Goal: Navigation & Orientation: Find specific page/section

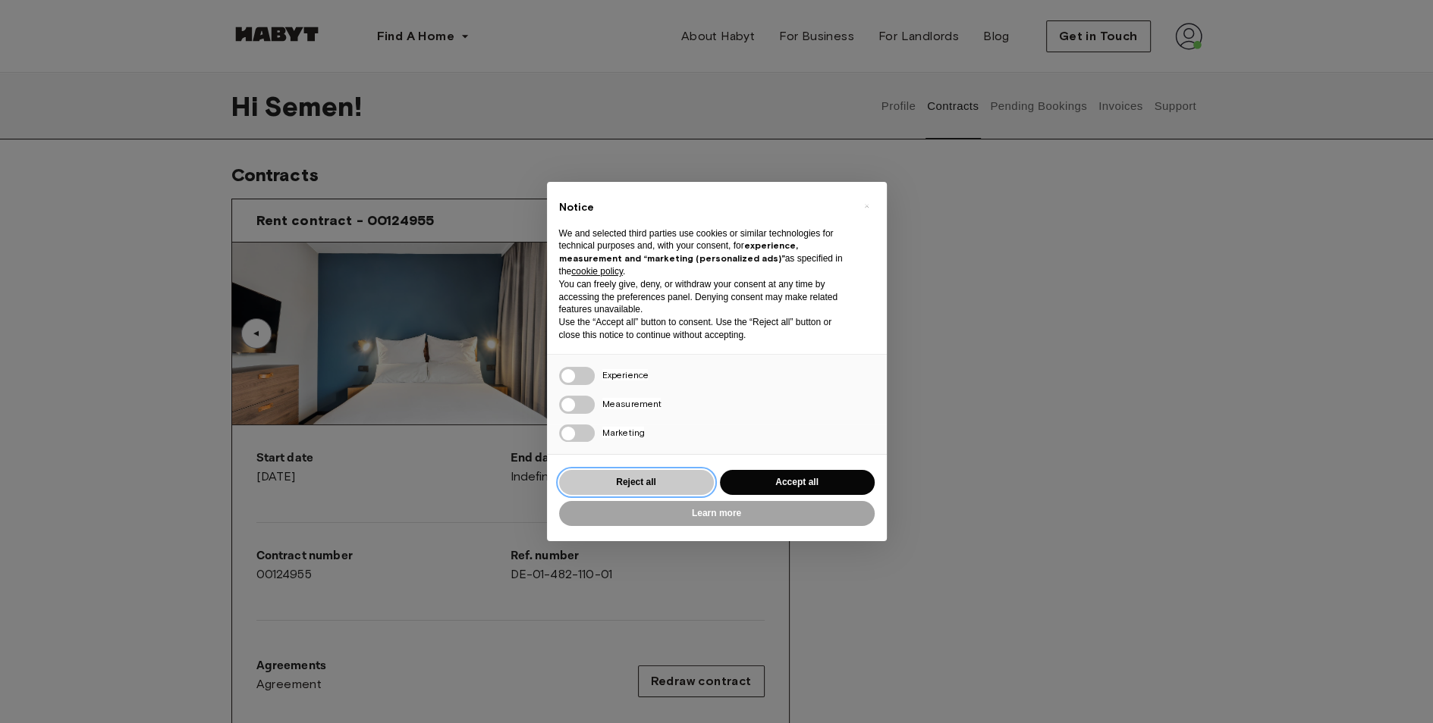
click at [670, 483] on button "Reject all" at bounding box center [636, 482] width 155 height 25
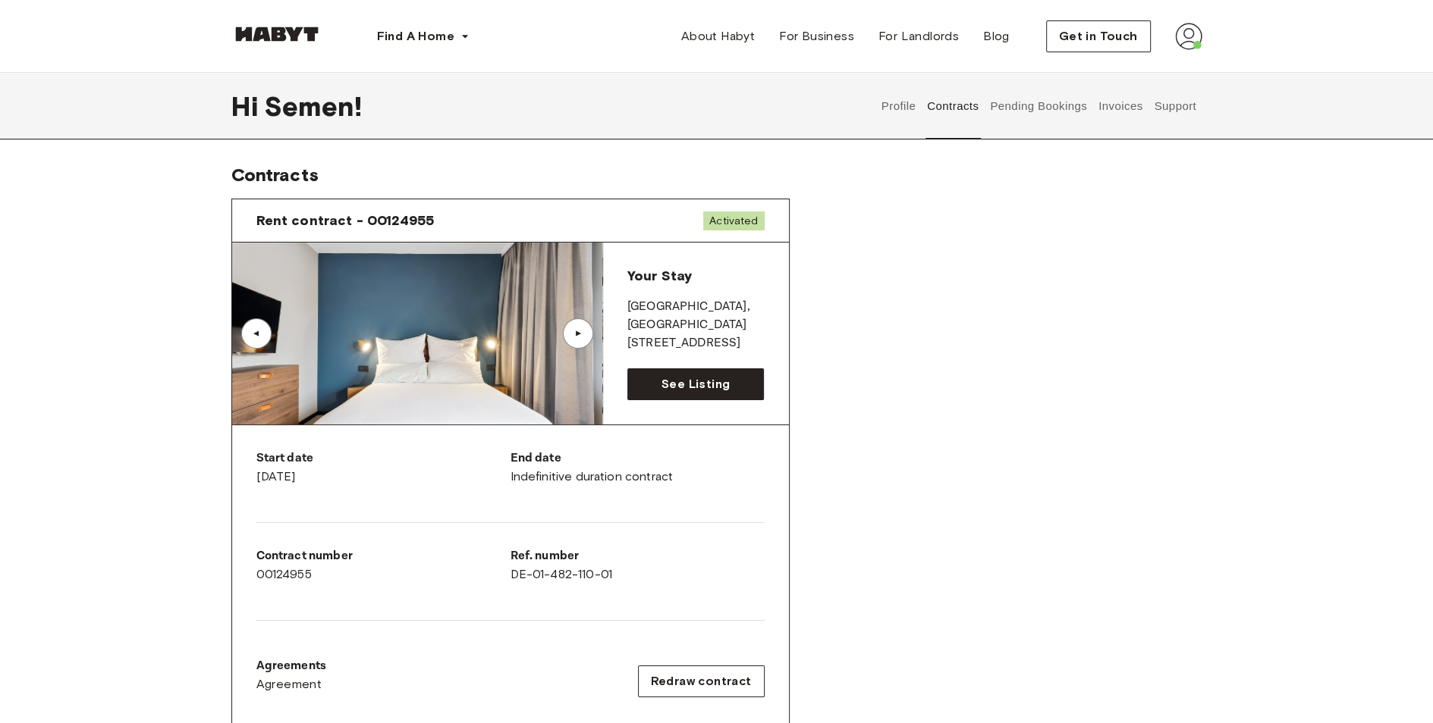
click at [1128, 105] on button "Invoices" at bounding box center [1120, 106] width 48 height 67
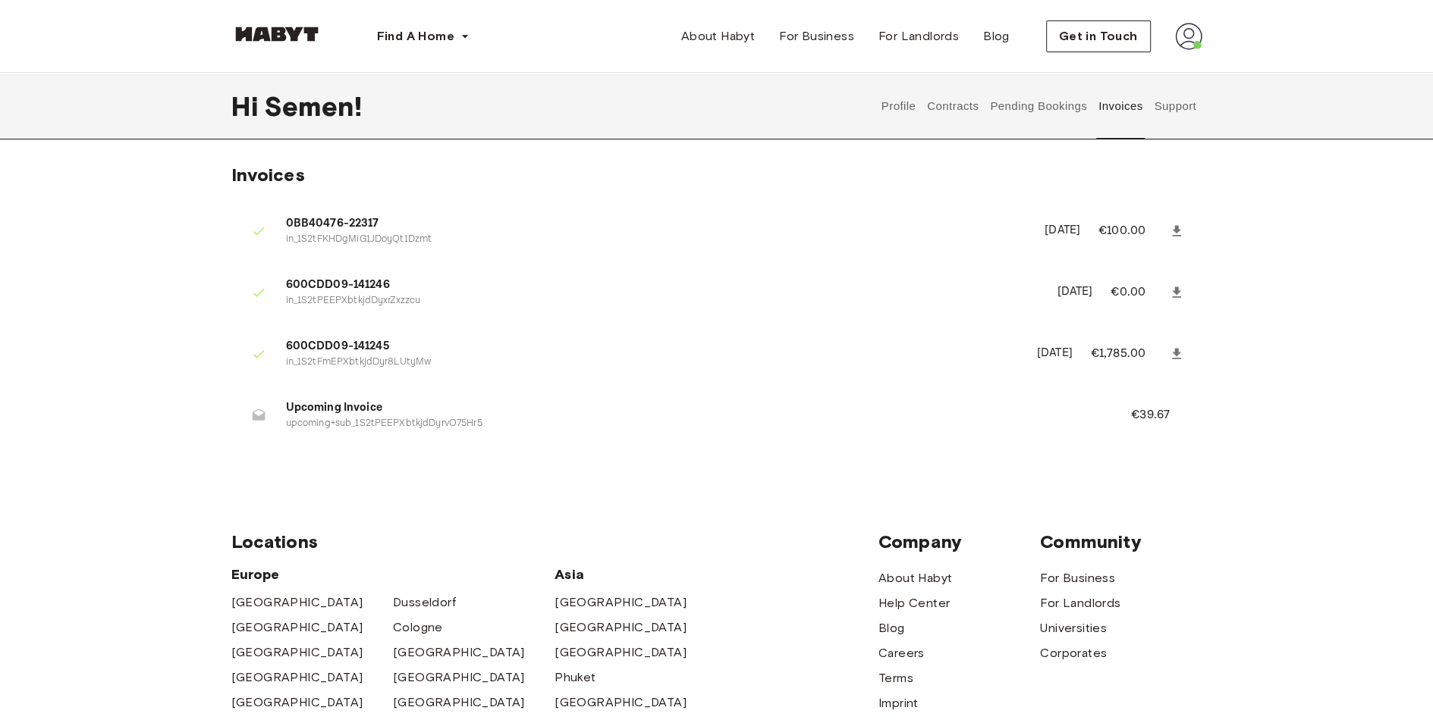
click at [1037, 103] on button "Pending Bookings" at bounding box center [1038, 106] width 101 height 67
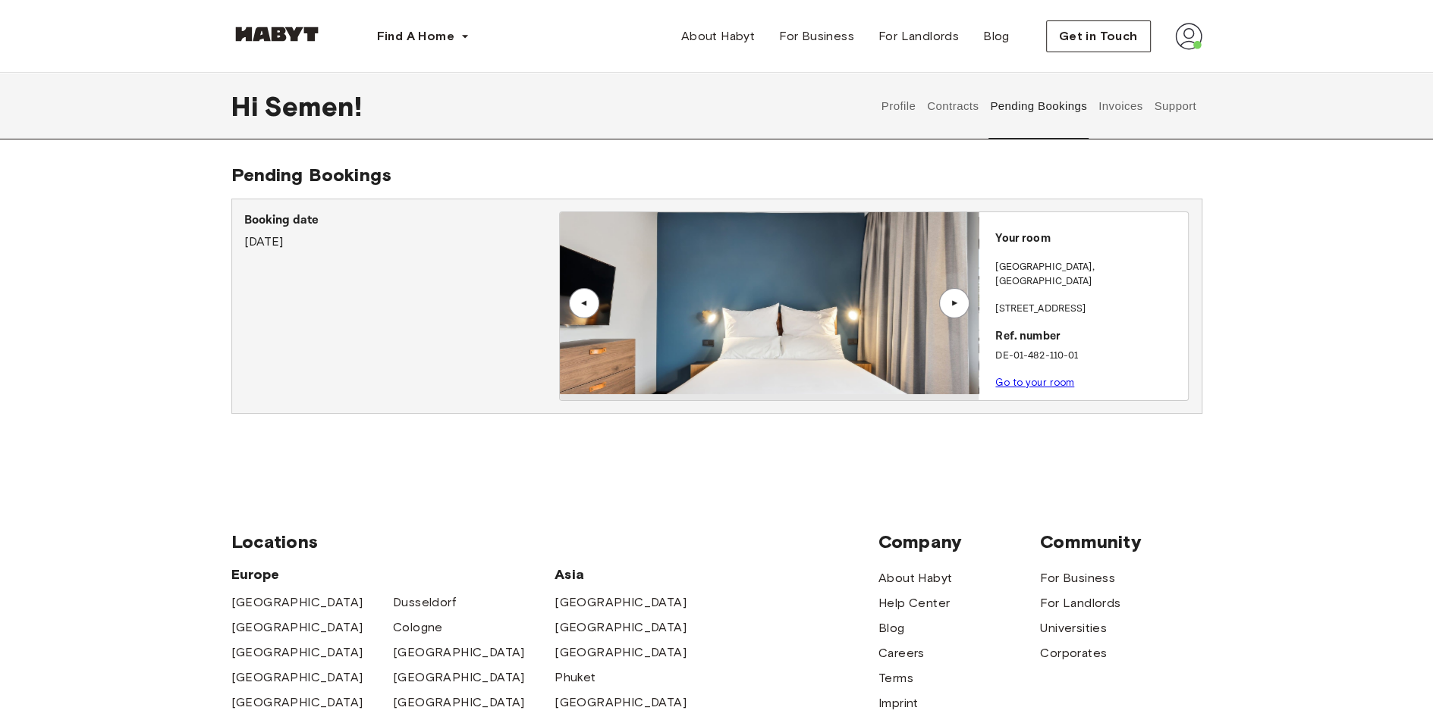
click at [946, 108] on button "Contracts" at bounding box center [952, 106] width 55 height 67
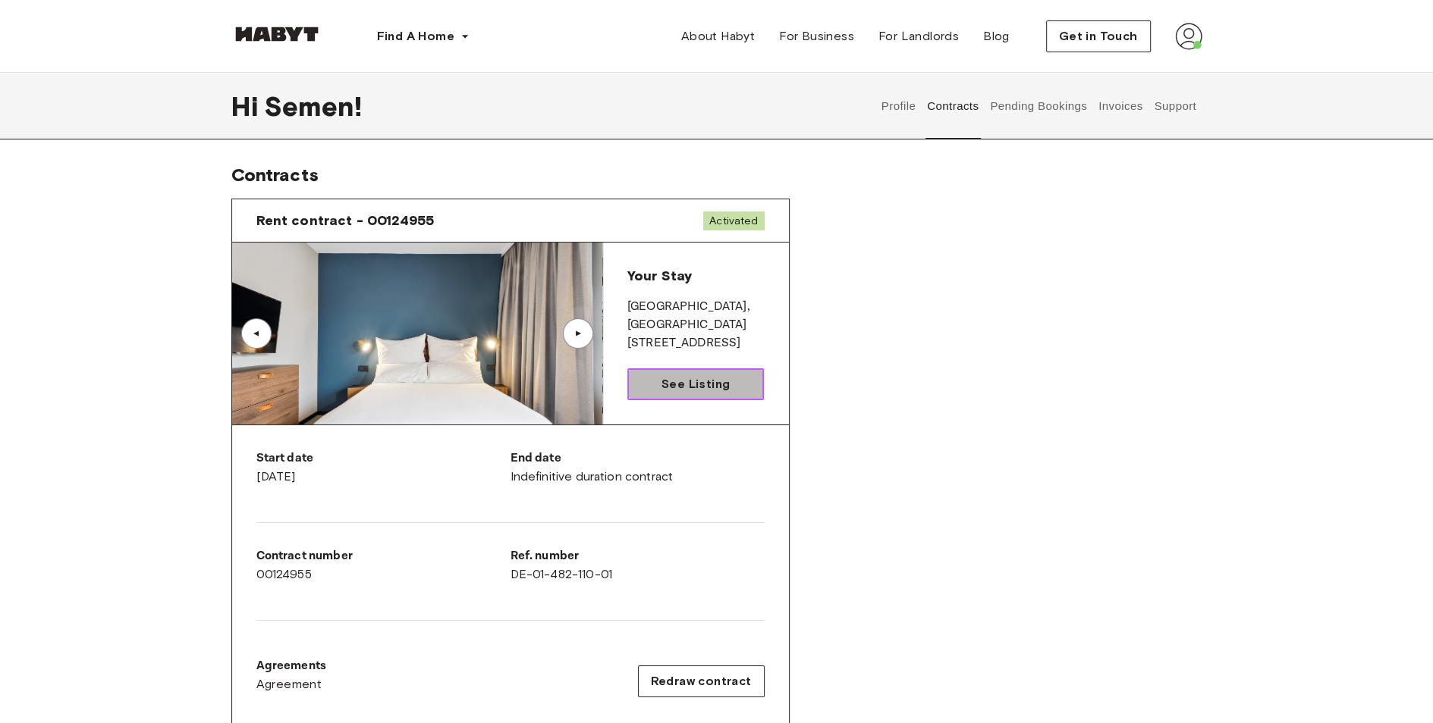
click at [654, 382] on link "See Listing" at bounding box center [695, 385] width 137 height 32
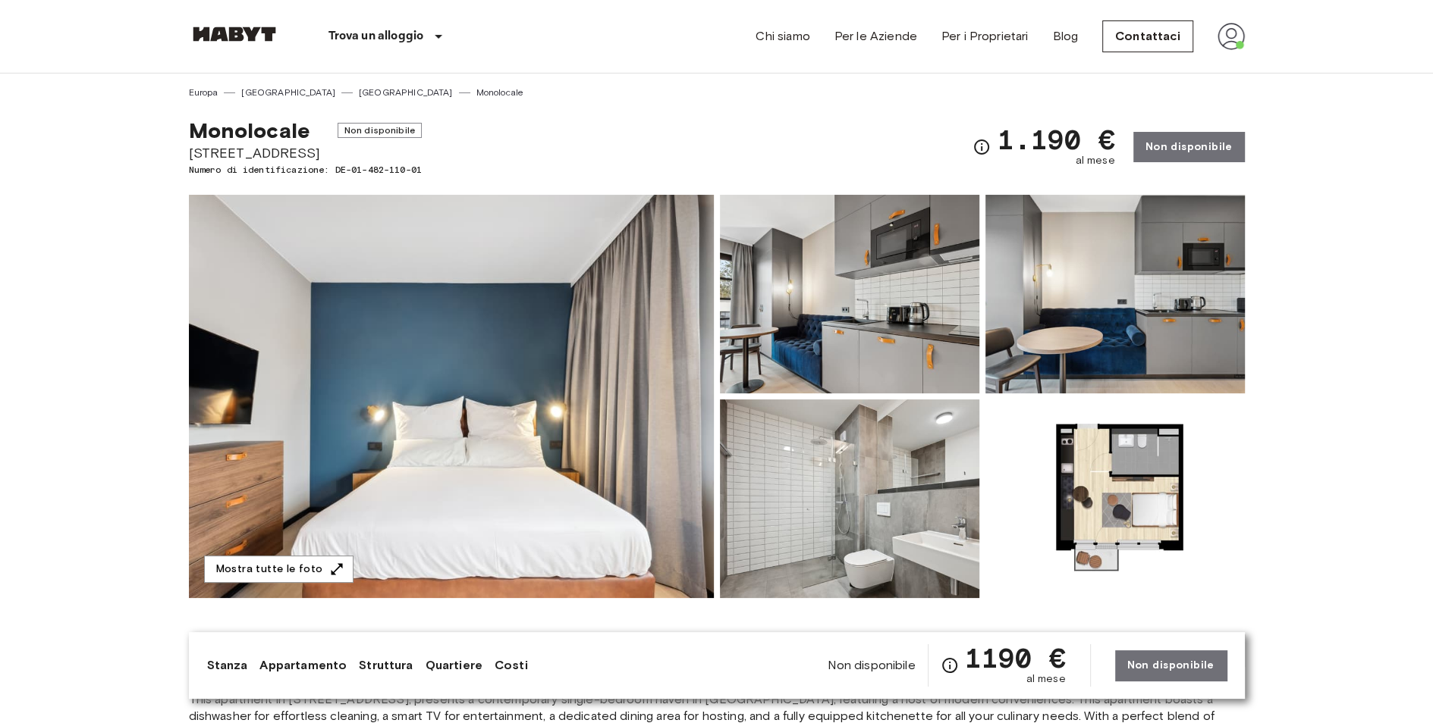
click at [548, 400] on img at bounding box center [451, 396] width 525 height 403
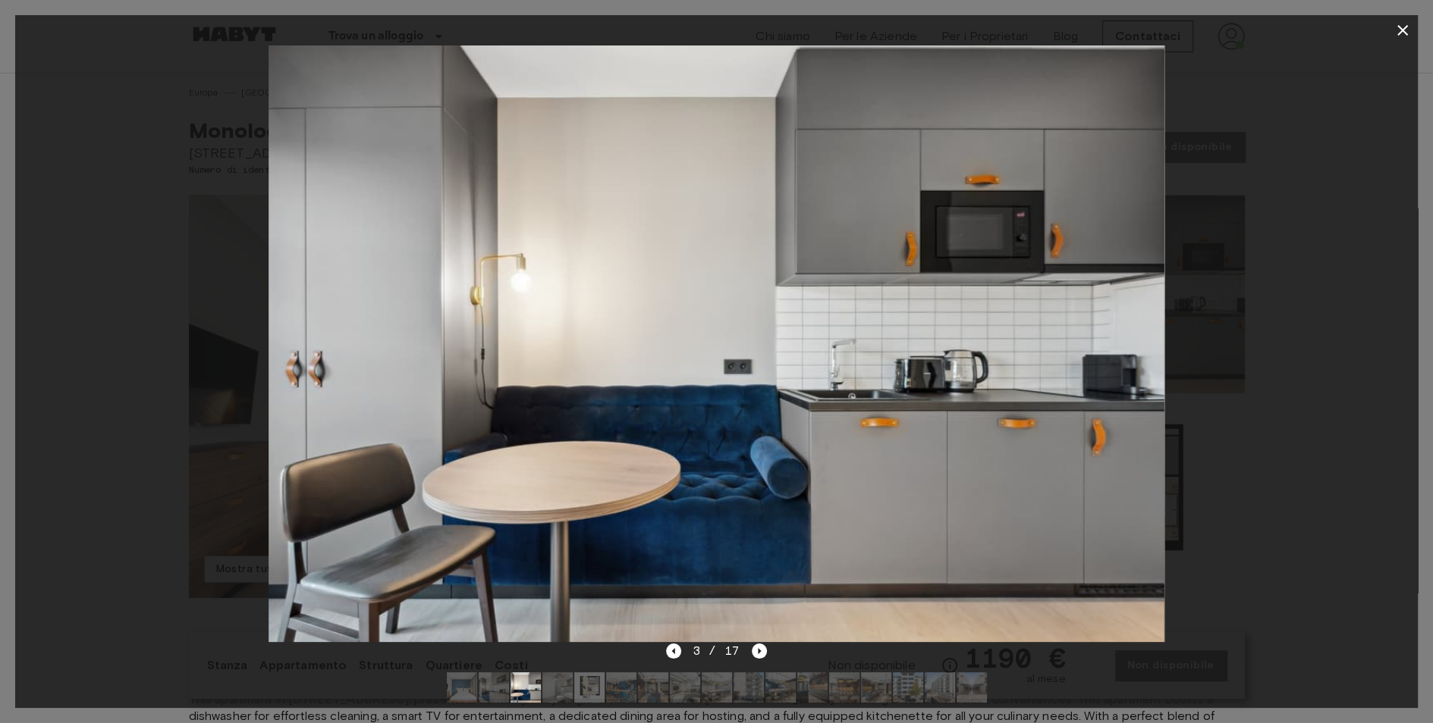
click at [416, 574] on img at bounding box center [716, 344] width 896 height 597
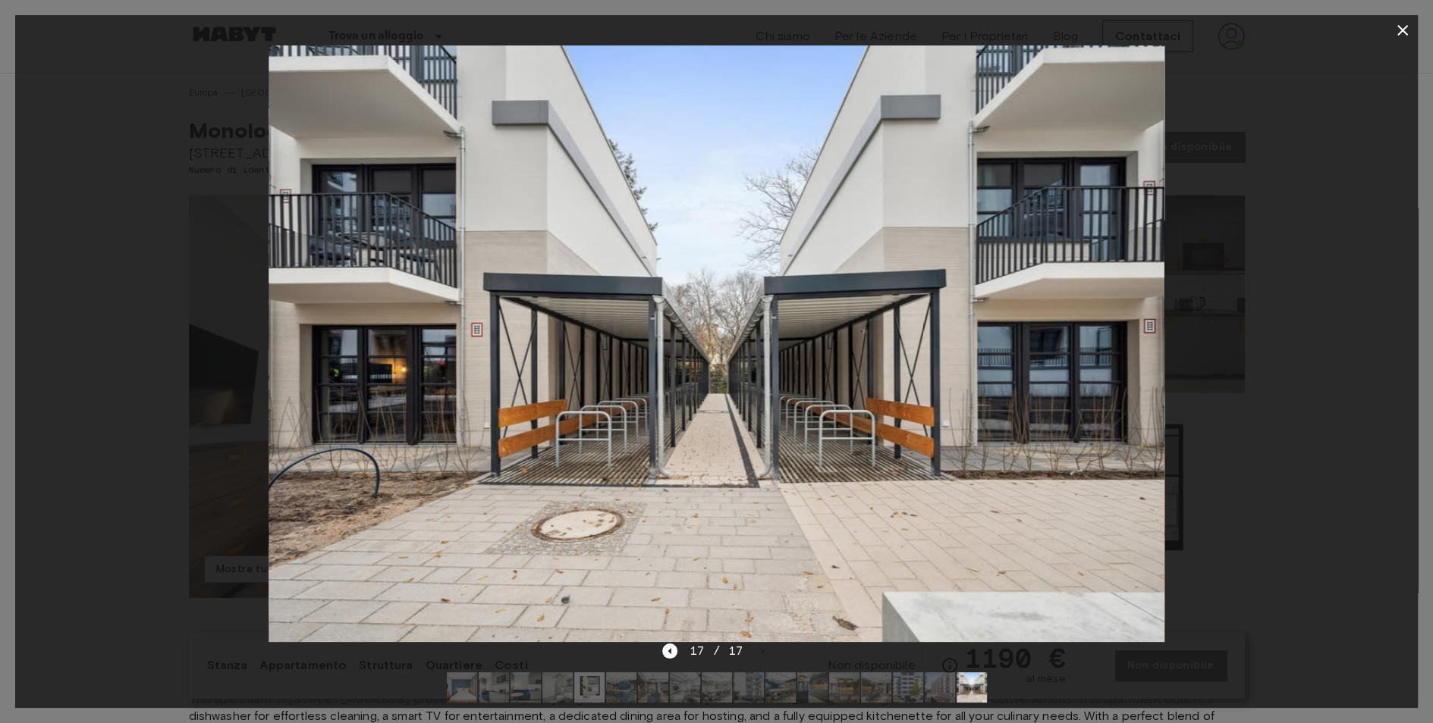
click at [1401, 31] on icon "button" at bounding box center [1402, 30] width 11 height 11
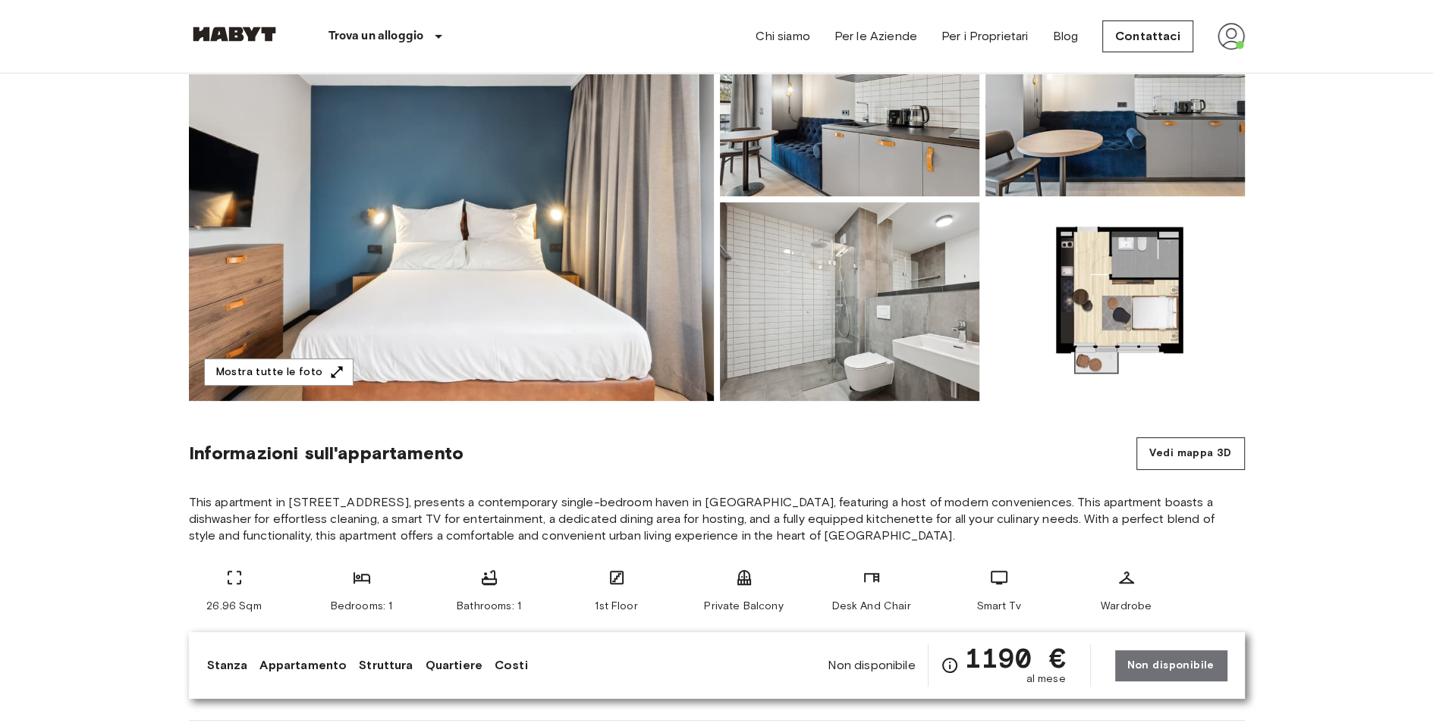
scroll to position [209, 0]
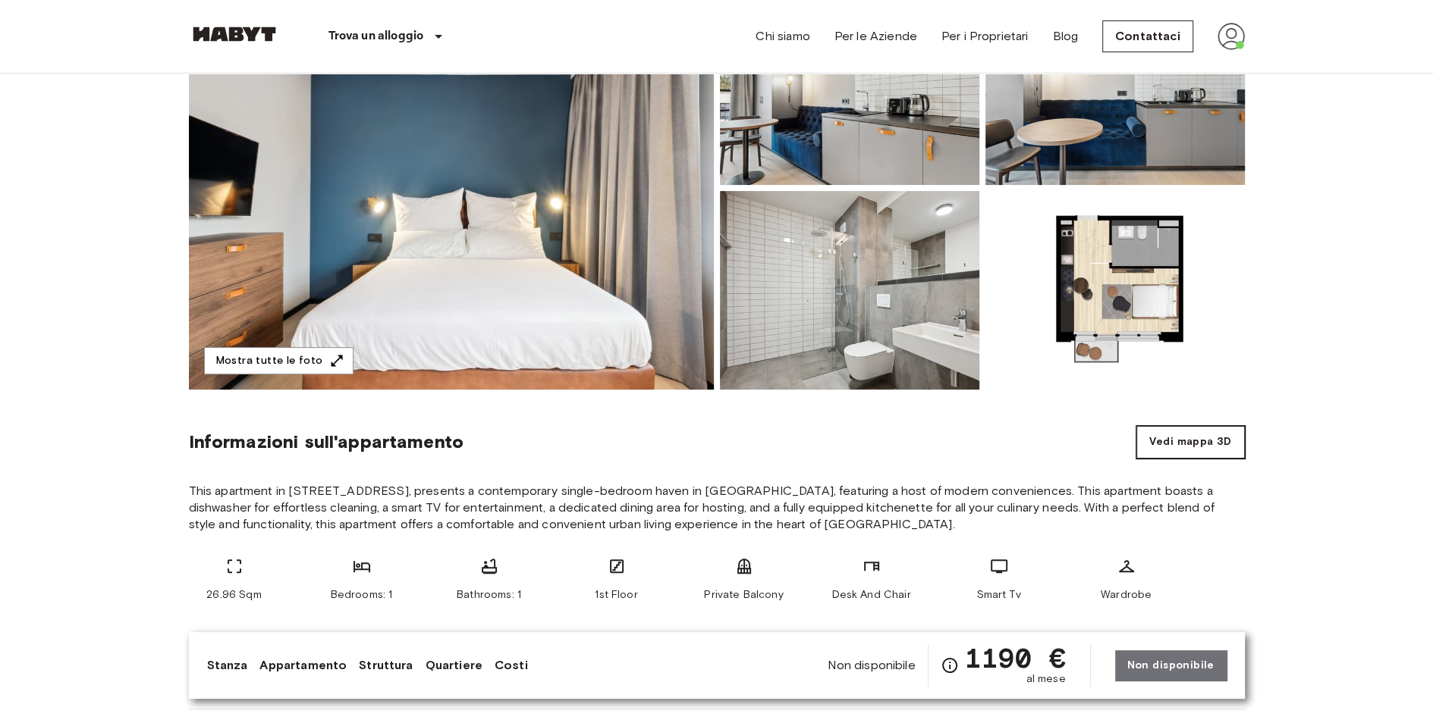
click at [1191, 438] on button "Vedi mappa 3D" at bounding box center [1190, 442] width 108 height 33
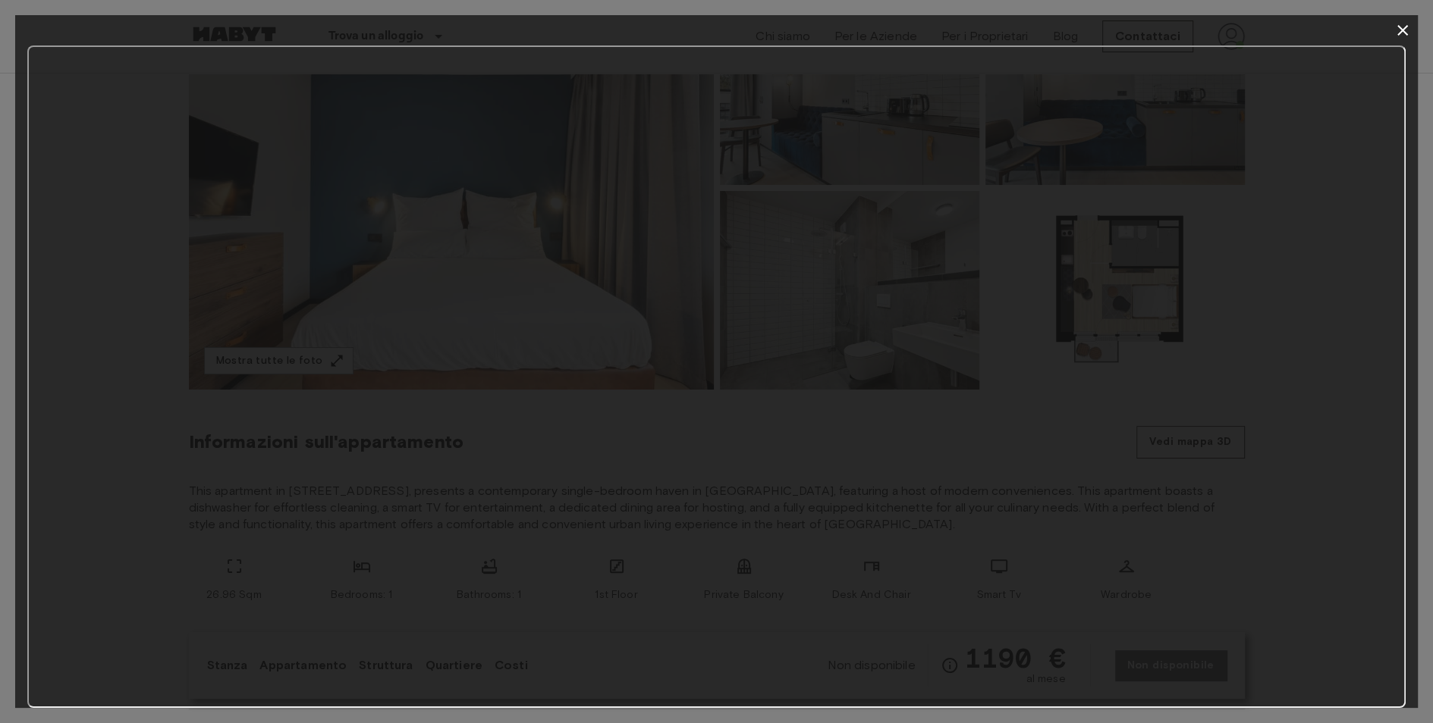
click at [1404, 32] on icon "button" at bounding box center [1402, 30] width 11 height 11
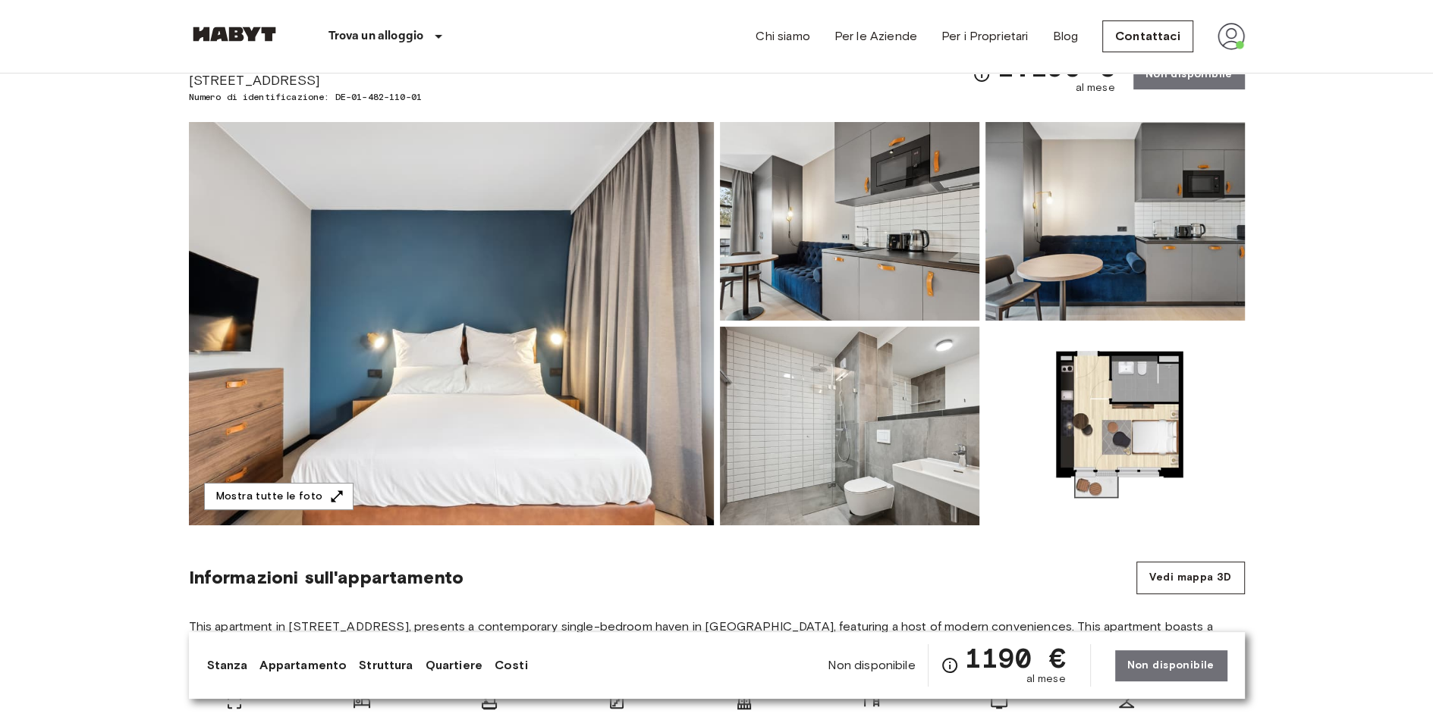
scroll to position [72, 0]
click at [1104, 413] on img at bounding box center [1114, 427] width 259 height 199
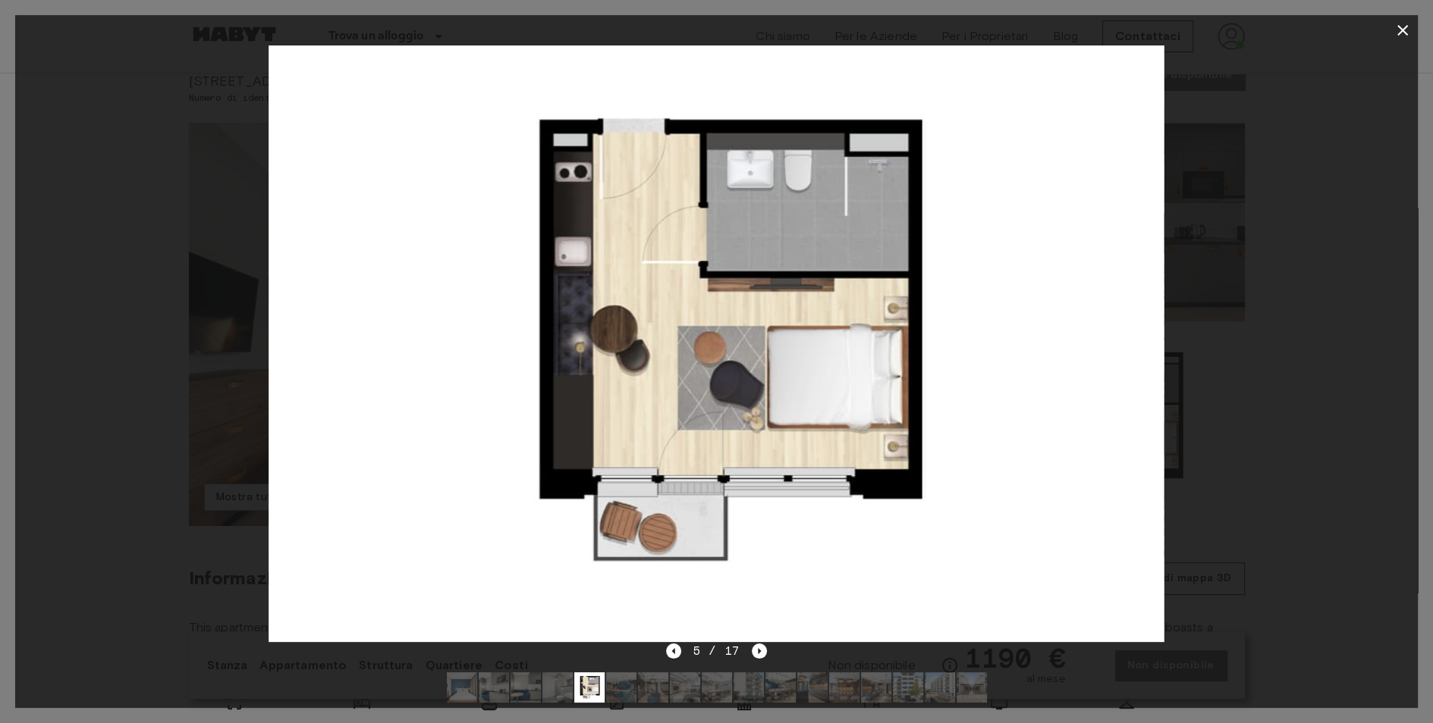
click at [1401, 30] on icon "button" at bounding box center [1402, 30] width 11 height 11
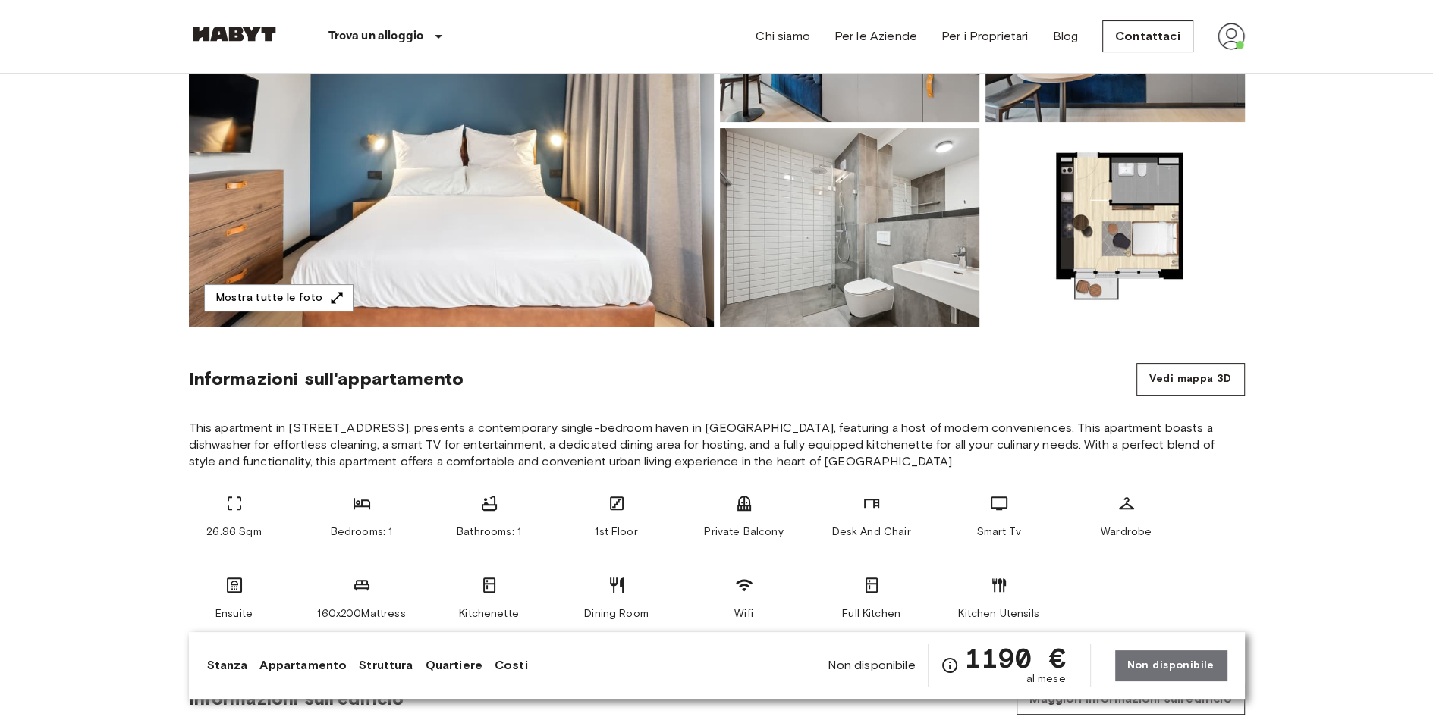
scroll to position [0, 0]
